Goal: Check status: Check status

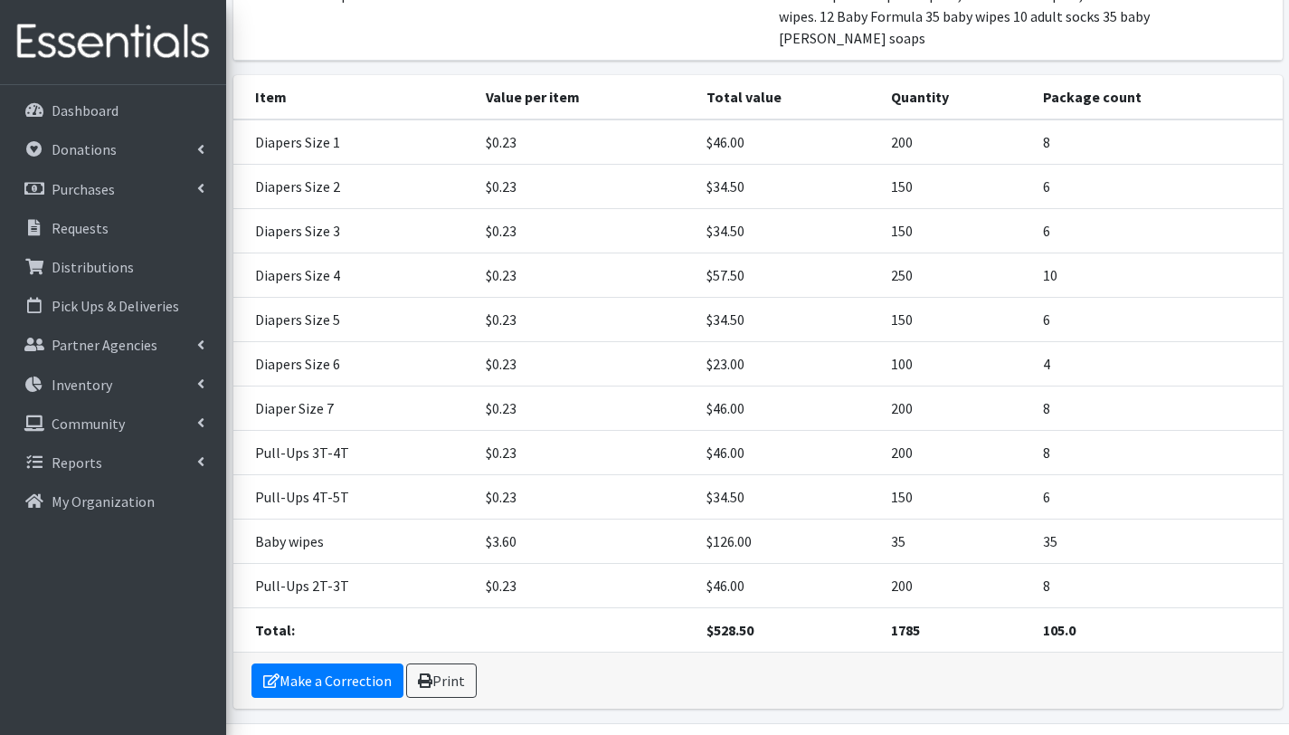
scroll to position [440, 0]
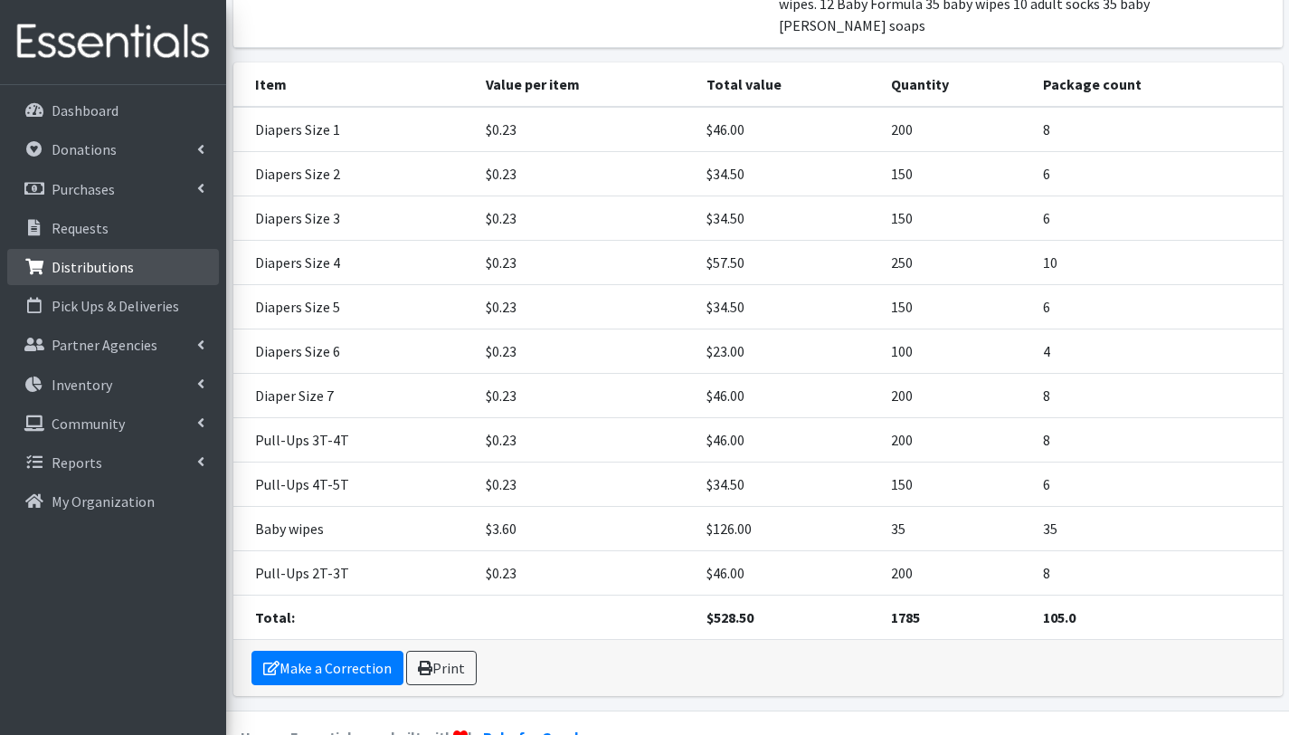
click at [92, 269] on p "Distributions" at bounding box center [93, 267] width 82 height 18
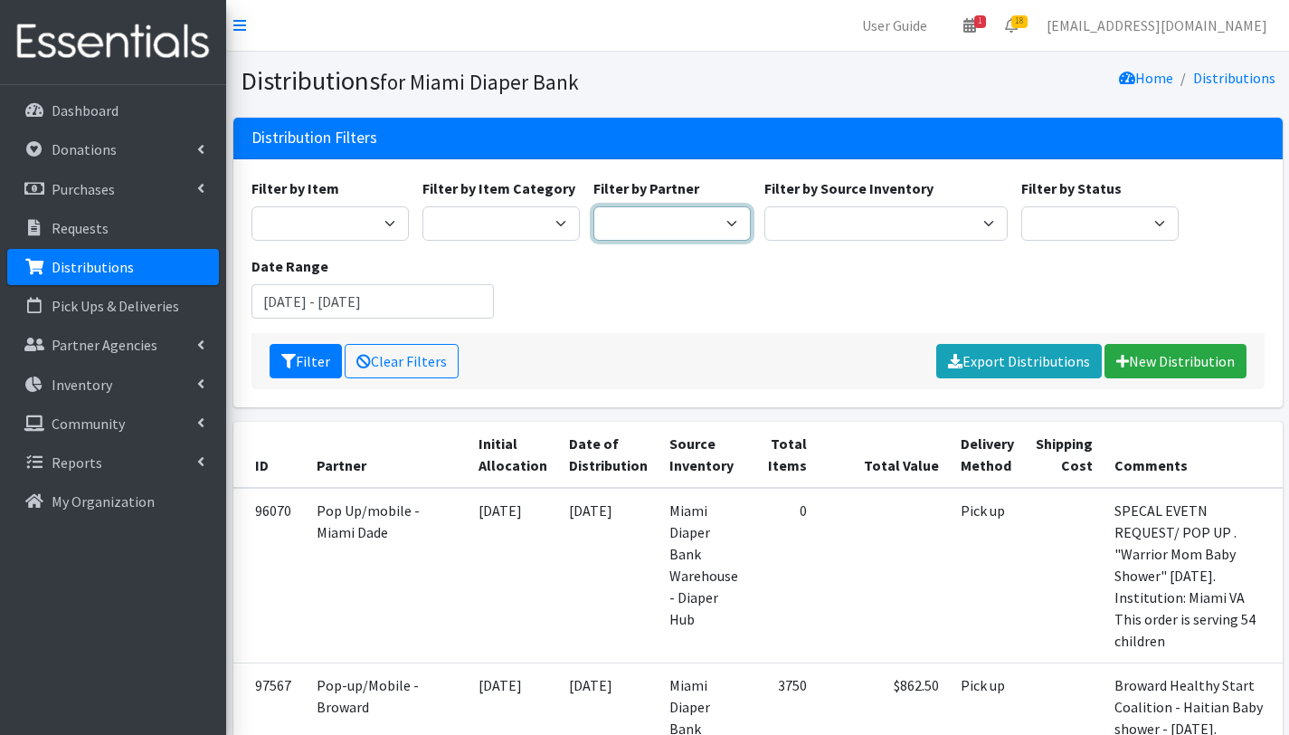
click at [650, 223] on select "305 Pink Pack A Safe Haven for Newborns Basic Needs Miami Belafonte TACOLCY Cen…" at bounding box center [672, 223] width 157 height 34
select select "2814"
click at [594, 206] on select "305 Pink Pack A Safe Haven for Newborns Basic Needs Miami Belafonte TACOLCY Cen…" at bounding box center [672, 223] width 157 height 34
click at [363, 306] on input "August 3, 2025 - November 3, 2025" at bounding box center [373, 301] width 243 height 34
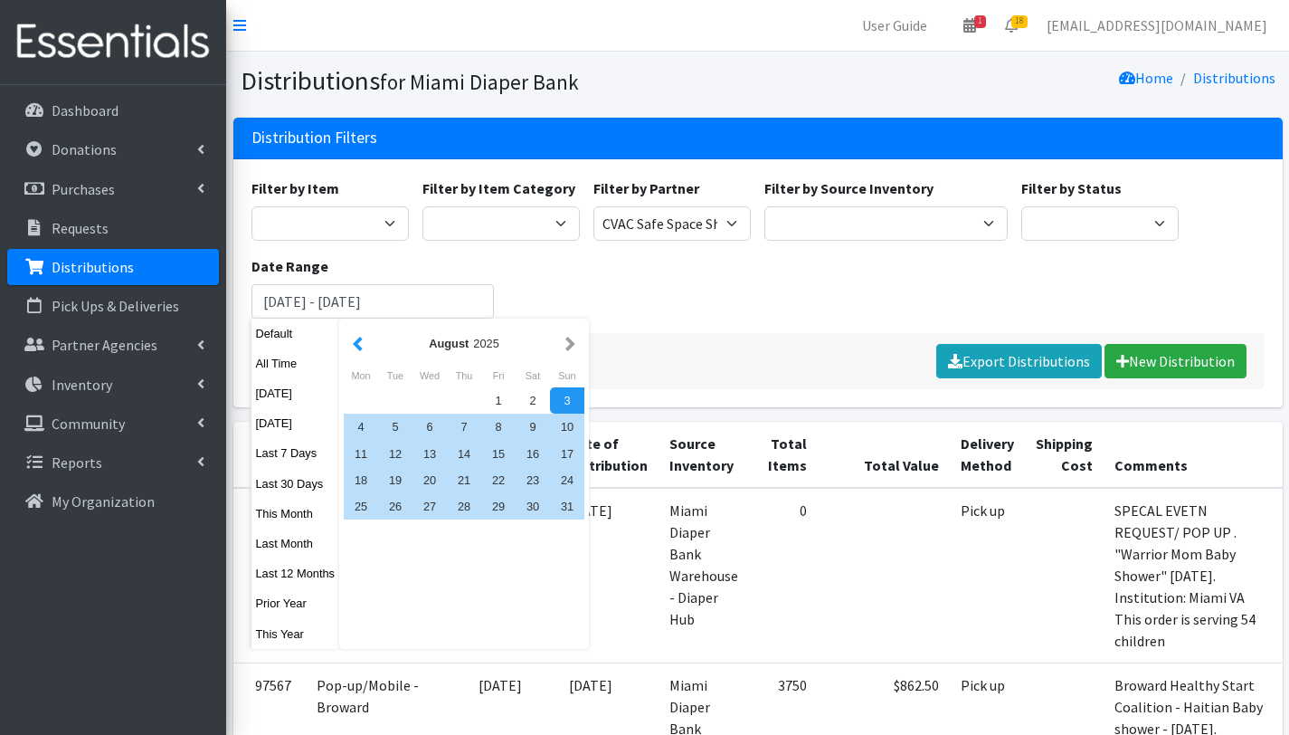
click at [362, 349] on button "button" at bounding box center [357, 343] width 19 height 23
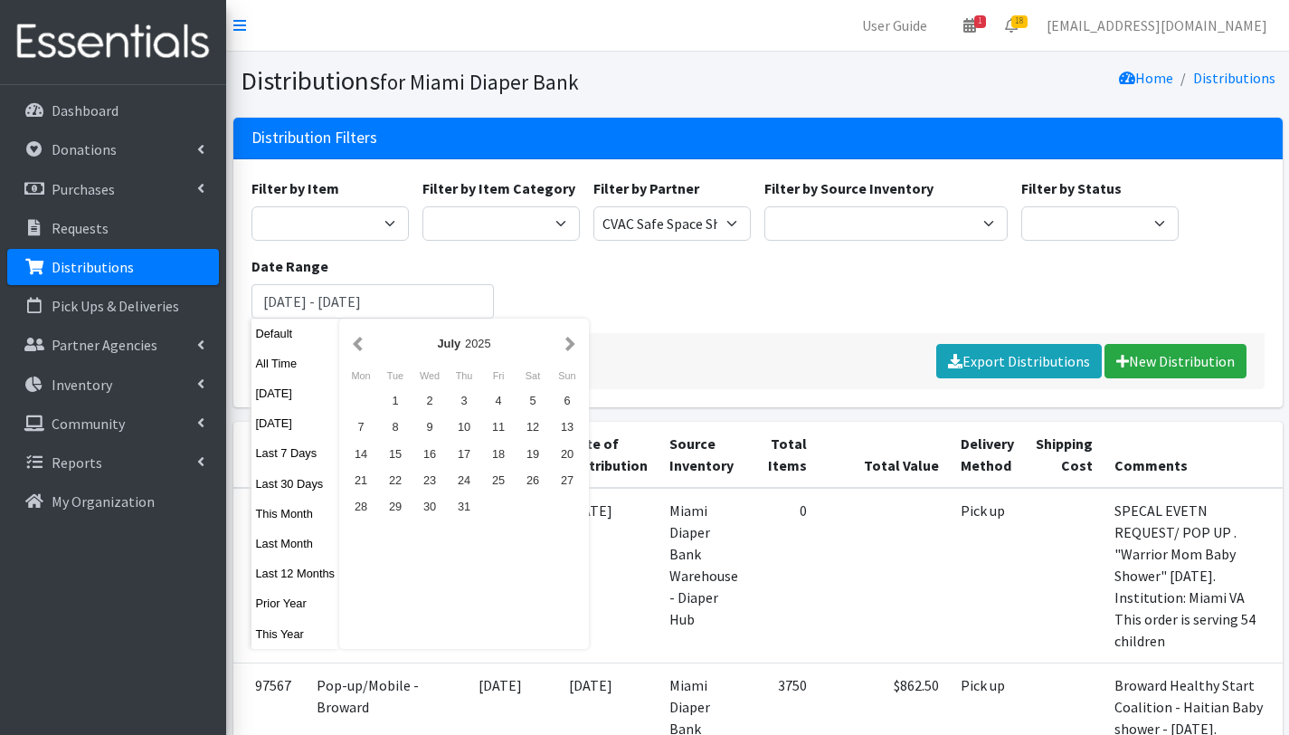
click at [362, 349] on button "button" at bounding box center [357, 343] width 19 height 23
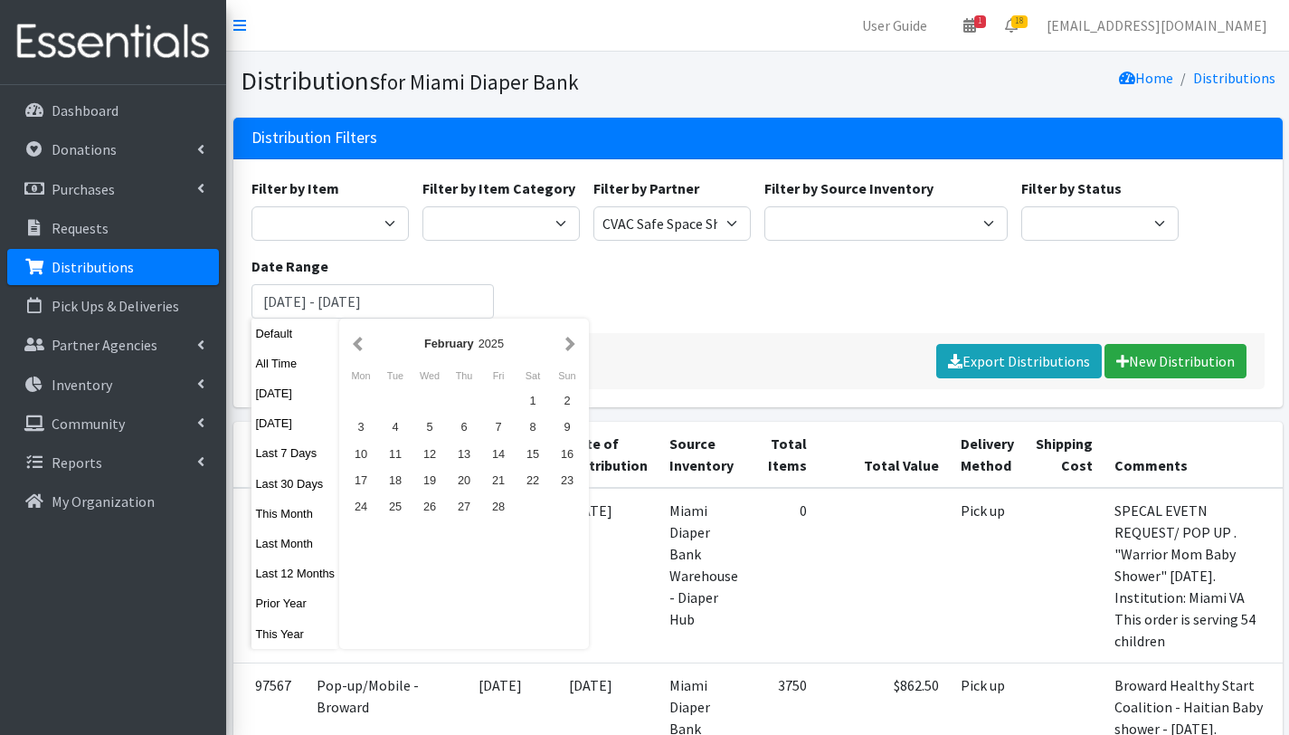
click at [362, 349] on button "button" at bounding box center [357, 343] width 19 height 23
click at [432, 404] on div "1" at bounding box center [430, 400] width 34 height 26
click at [575, 341] on button "button" at bounding box center [570, 343] width 19 height 23
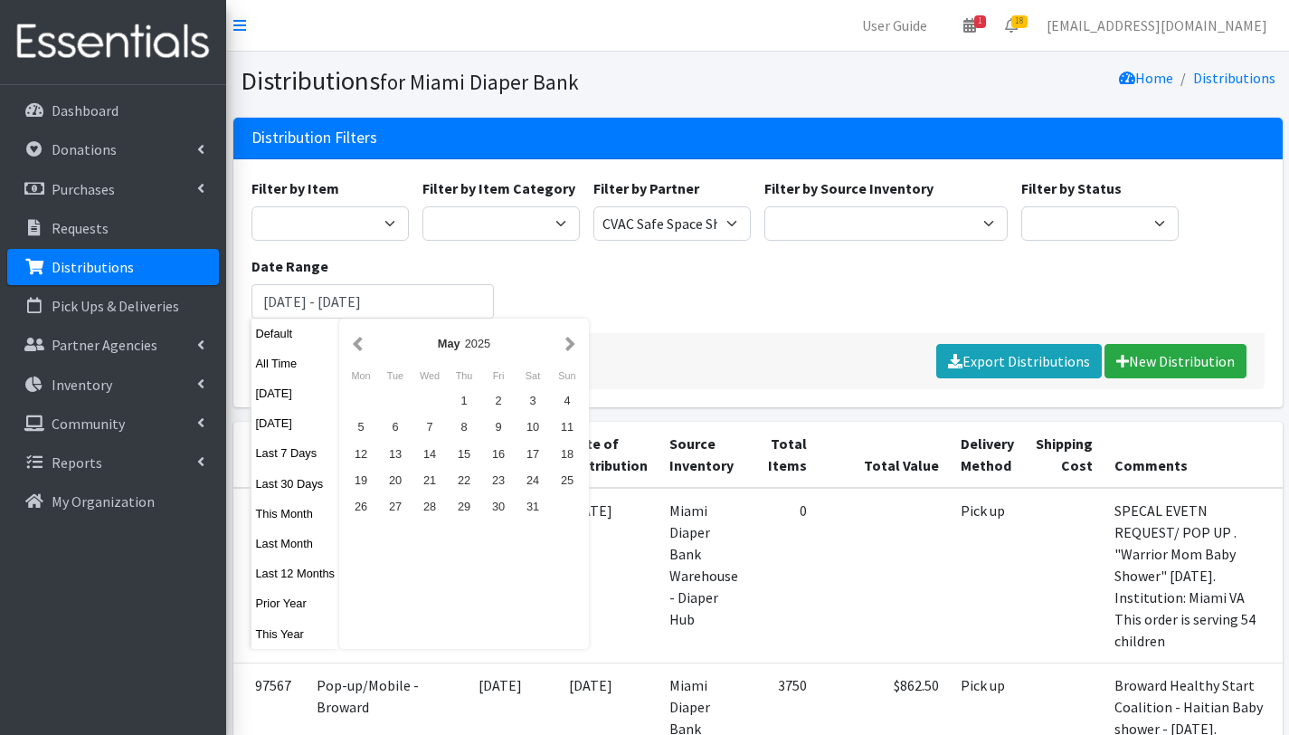
click at [575, 341] on button "button" at bounding box center [570, 343] width 19 height 23
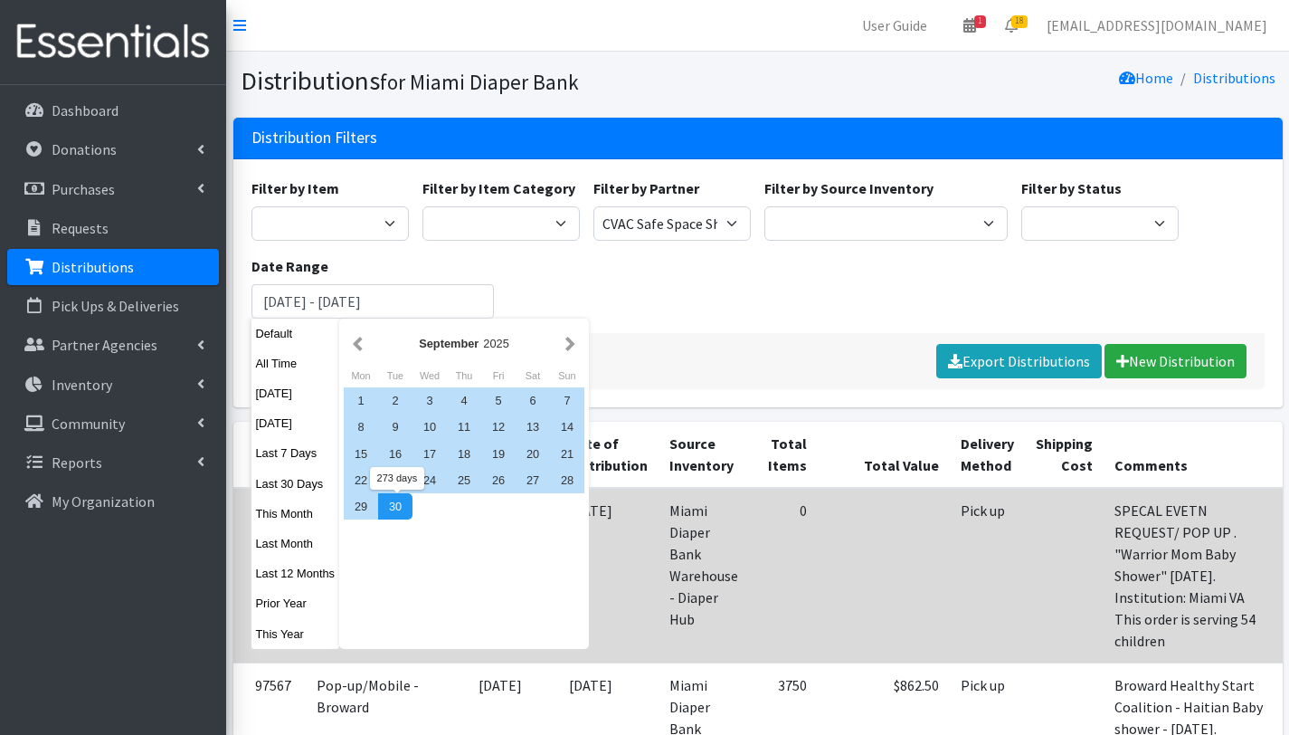
click at [406, 500] on div "30" at bounding box center [395, 506] width 34 height 26
type input "January 1, 2025 - September 30, 2025"
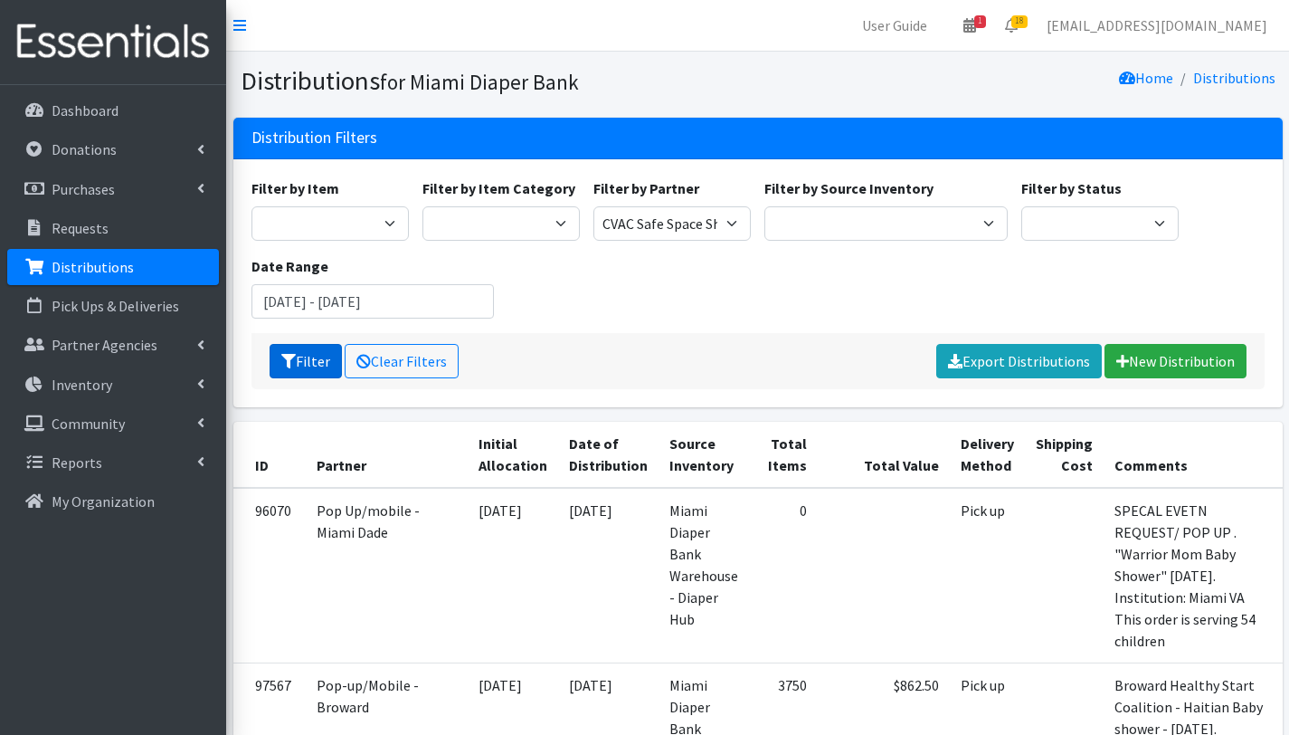
click at [319, 357] on button "Filter" at bounding box center [306, 361] width 72 height 34
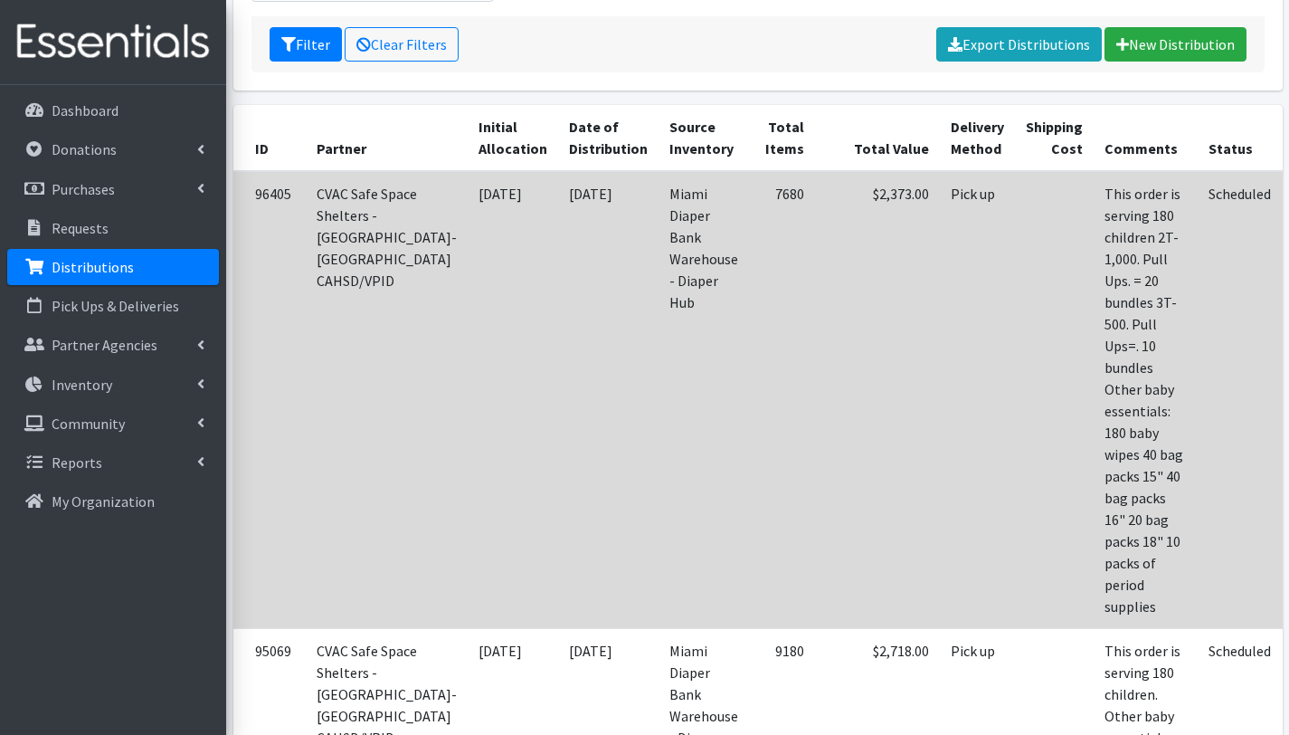
scroll to position [317, 0]
